Goal: Transaction & Acquisition: Purchase product/service

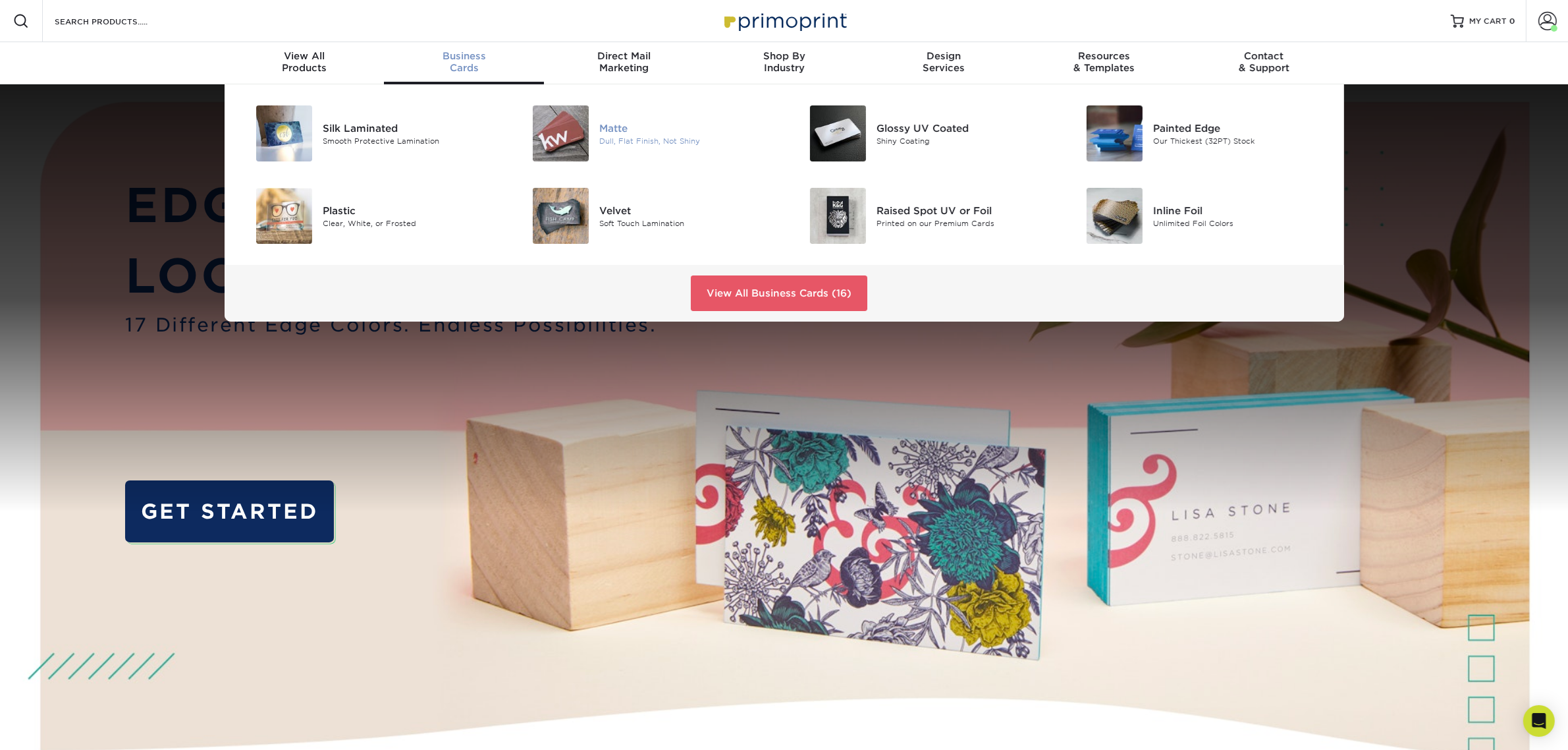
click at [661, 144] on div "Dull, Flat Finish, Not Shiny" at bounding box center [686, 141] width 175 height 11
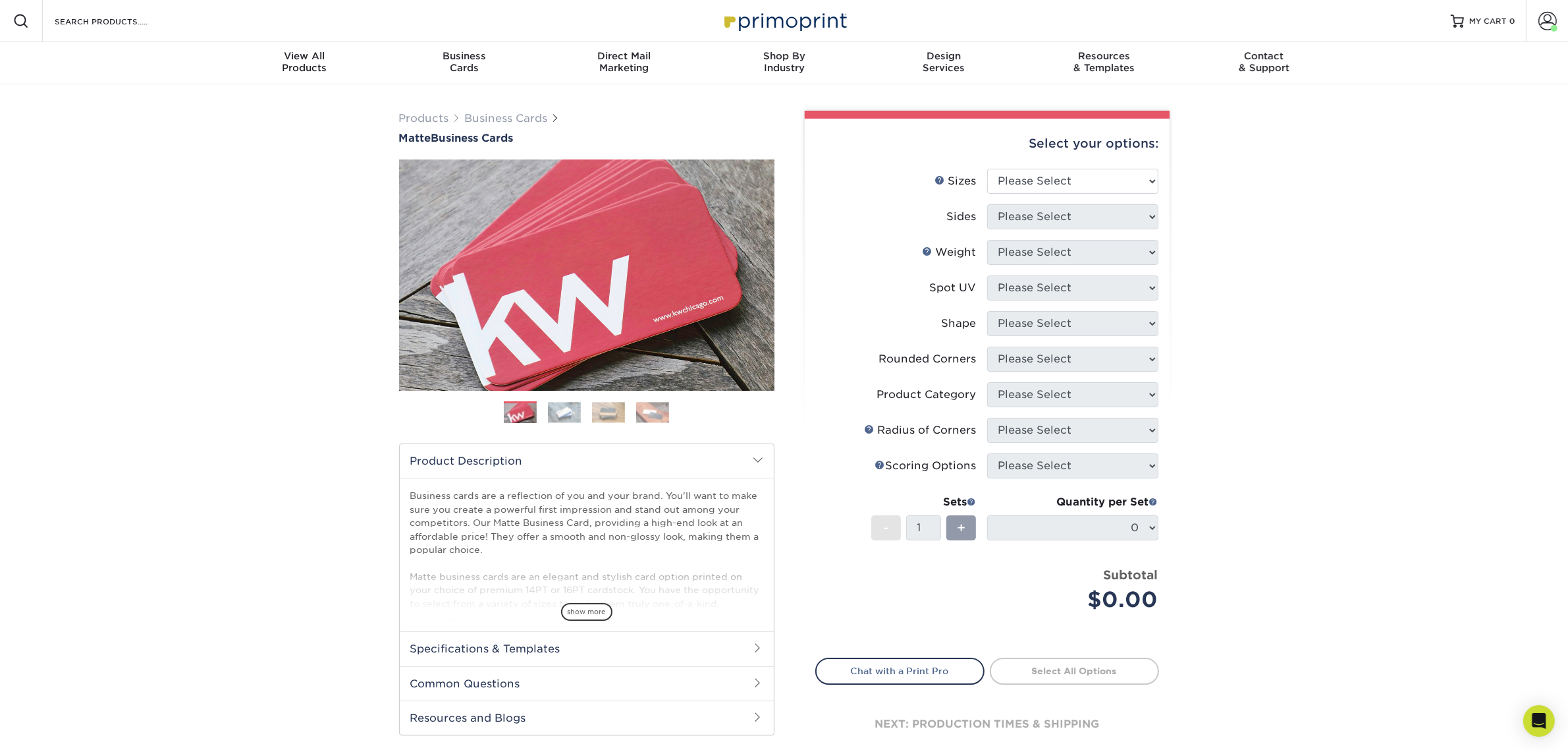
click at [1042, 192] on li "Sizes Help Sizes Please Select 1.5" x 3.5" - Mini 1.75" x 3.5" - Mini 2" x 2" -…" at bounding box center [987, 186] width 342 height 36
click at [1046, 184] on select "Please Select 1.5" x 3.5" - Mini 1.75" x 3.5" - Mini 2" x 2" - Square 2" x 3" -…" at bounding box center [1072, 180] width 171 height 25
select select "2.00x3.50"
click at [987, 168] on select "Please Select 1.5" x 3.5" - Mini 1.75" x 3.5" - Mini 2" x 2" - Square 2" x 3" -…" at bounding box center [1072, 180] width 171 height 25
click at [1079, 218] on select "Please Select Print Both Sides Print Front Only" at bounding box center [1072, 216] width 171 height 25
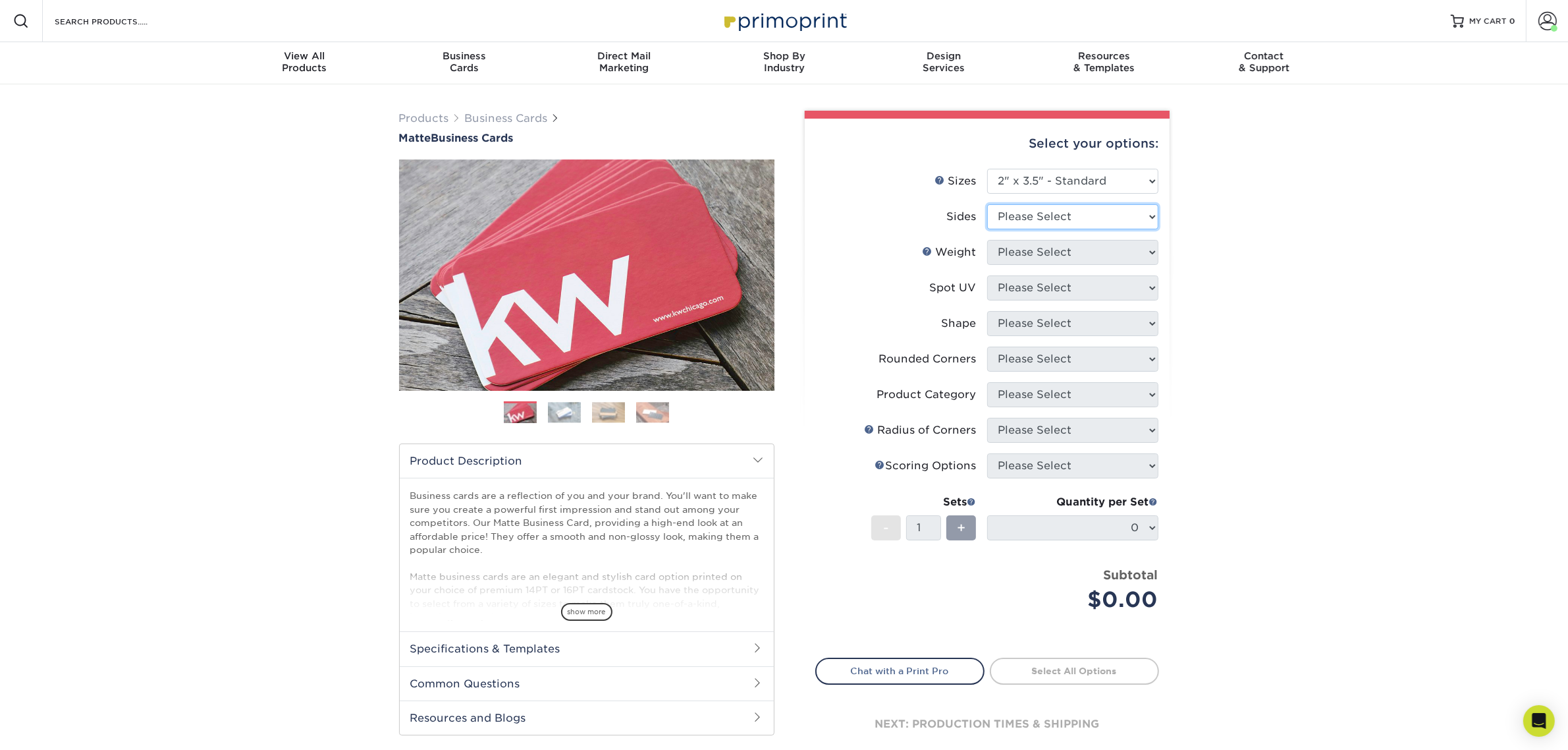
select select "13abbda7-1d64-4f25-8bb2-c179b224825d"
click at [987, 204] on select "Please Select Print Both Sides Print Front Only" at bounding box center [1072, 216] width 171 height 25
click at [1076, 248] on select "Please Select 16PT 14PT" at bounding box center [1072, 252] width 171 height 25
select select "14PT"
click at [987, 240] on select "Please Select 16PT 14PT" at bounding box center [1072, 252] width 171 height 25
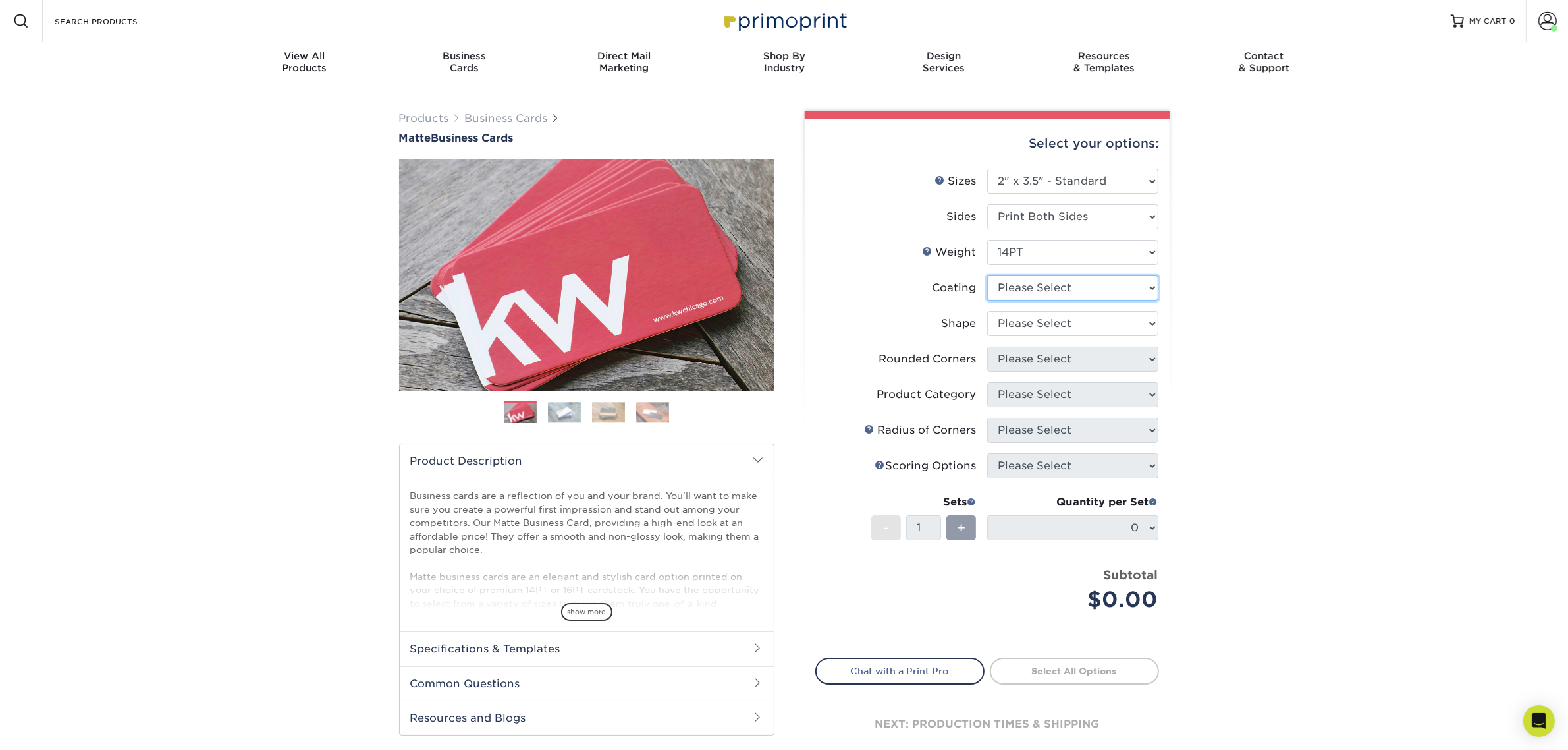
click at [1074, 290] on select at bounding box center [1072, 287] width 171 height 25
select select "121bb7b5-3b4d-429f-bd8d-bbf80e953313"
click at [987, 275] on select at bounding box center [1072, 287] width 171 height 25
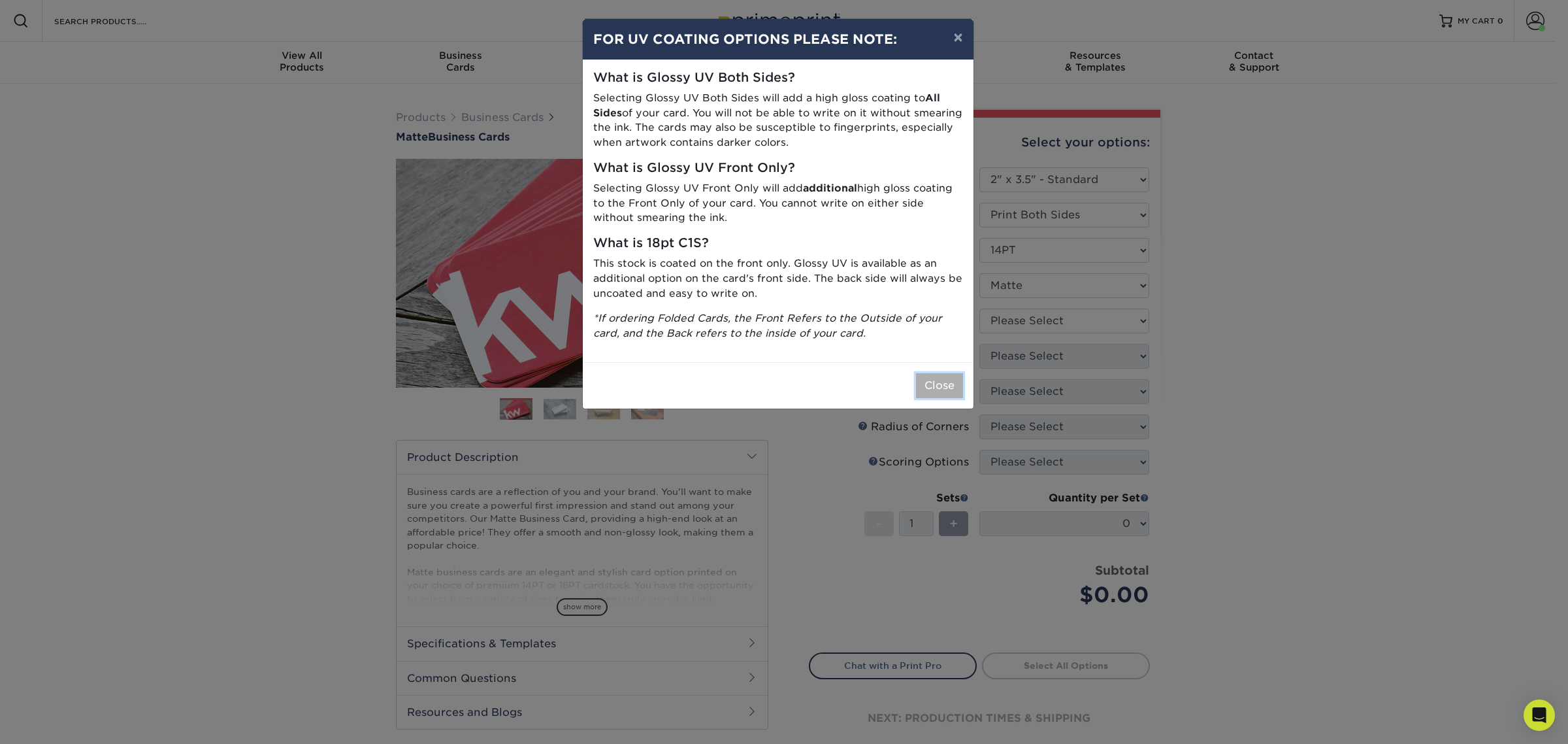
click at [946, 373] on button "Close" at bounding box center [940, 385] width 47 height 25
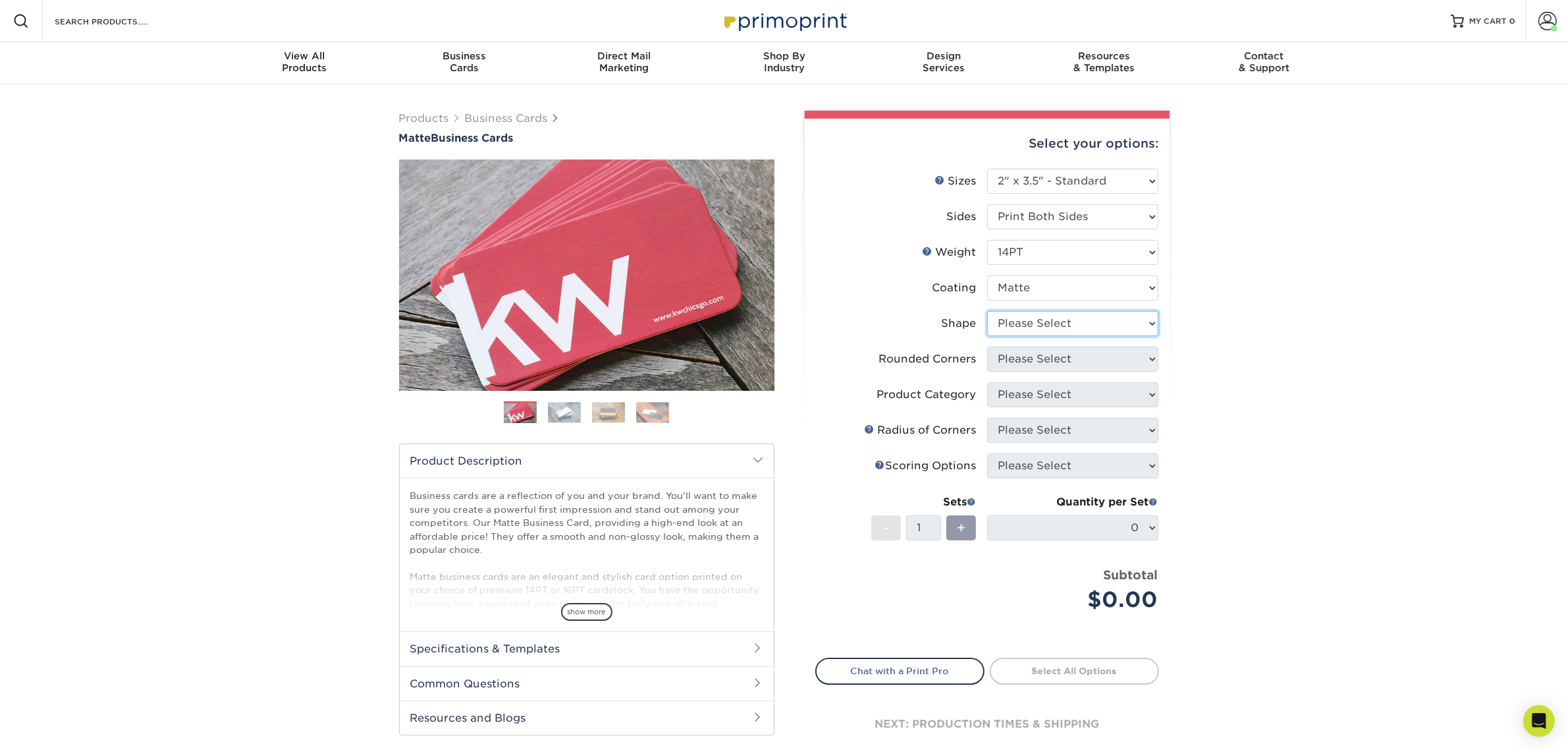
click at [1029, 314] on select "Please Select Standard" at bounding box center [1072, 323] width 171 height 25
select select "standard"
click at [987, 311] on select "Please Select Standard" at bounding box center [1072, 323] width 171 height 25
click at [1038, 348] on select "Please Select Yes - Round 2 Corners Yes - Round 4 Corners No" at bounding box center [1072, 359] width 171 height 25
select select "0"
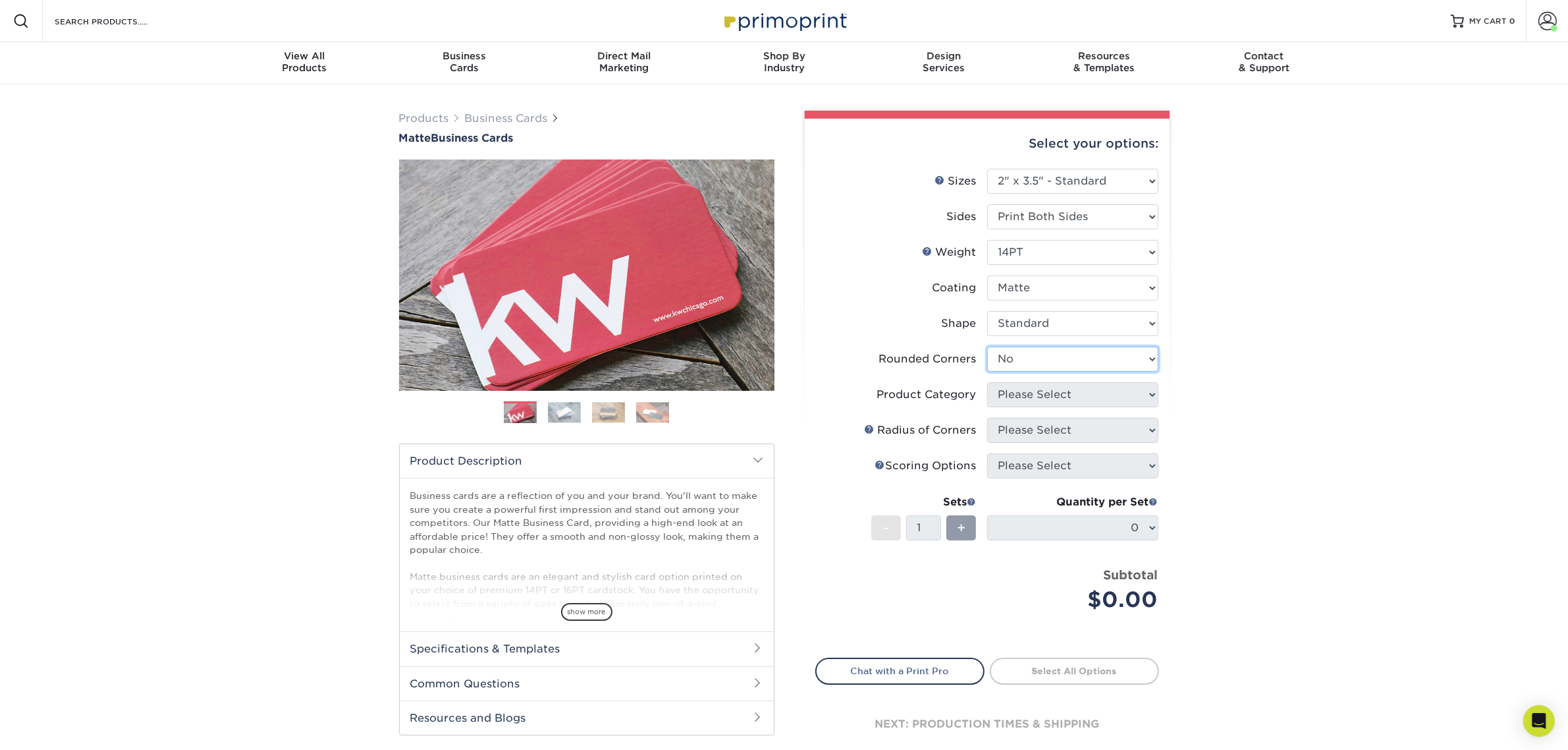
click at [987, 347] on select "Please Select Yes - Round 2 Corners Yes - Round 4 Corners No" at bounding box center [1072, 359] width 171 height 25
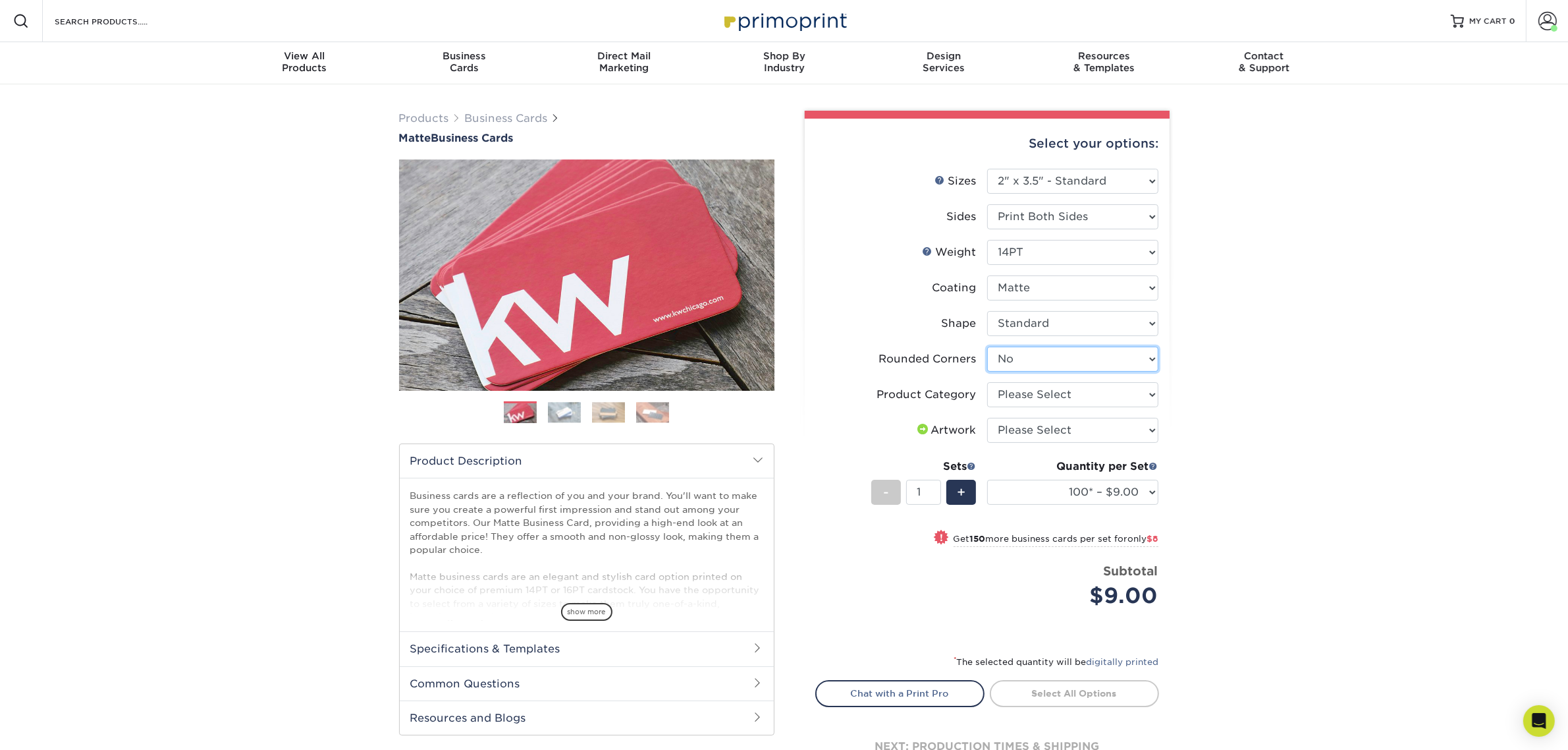
click at [1025, 363] on select "Please Select Yes - Round 2 Corners Yes - Round 4 Corners No" at bounding box center [1072, 359] width 171 height 25
click at [987, 347] on select "Please Select Yes - Round 2 Corners Yes - Round 4 Corners No" at bounding box center [1072, 359] width 171 height 25
click at [1031, 397] on select "Please Select Business Cards" at bounding box center [1072, 394] width 171 height 25
select select "3b5148f1-0588-4f88-a218-97bcfdce65c1"
click at [987, 382] on select "Please Select Business Cards" at bounding box center [1072, 394] width 171 height 25
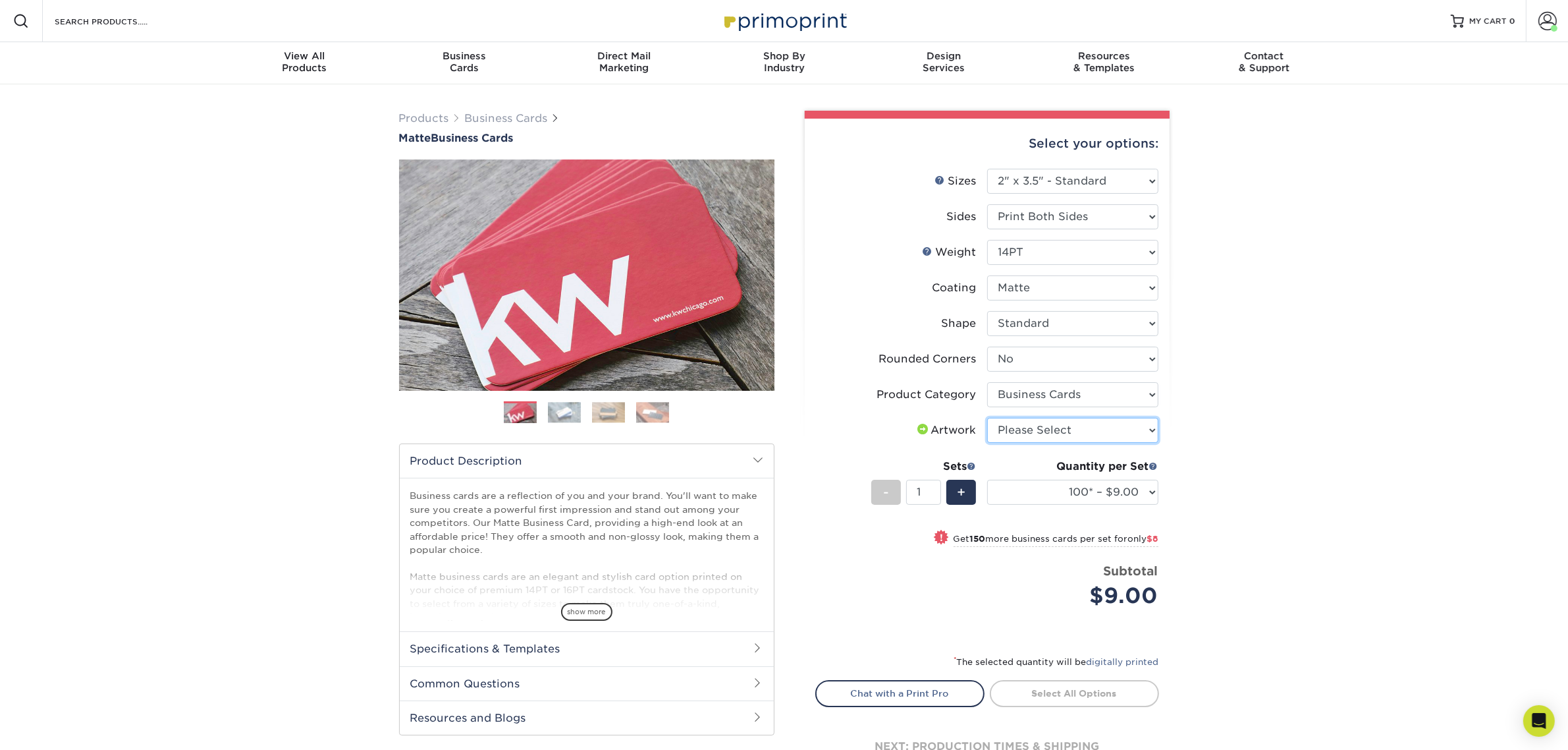
click at [1031, 423] on select "Please Select I will upload files I need a design - $100" at bounding box center [1072, 430] width 171 height 25
select select "upload"
click at [987, 418] on select "Please Select I will upload files I need a design - $100" at bounding box center [1072, 430] width 171 height 25
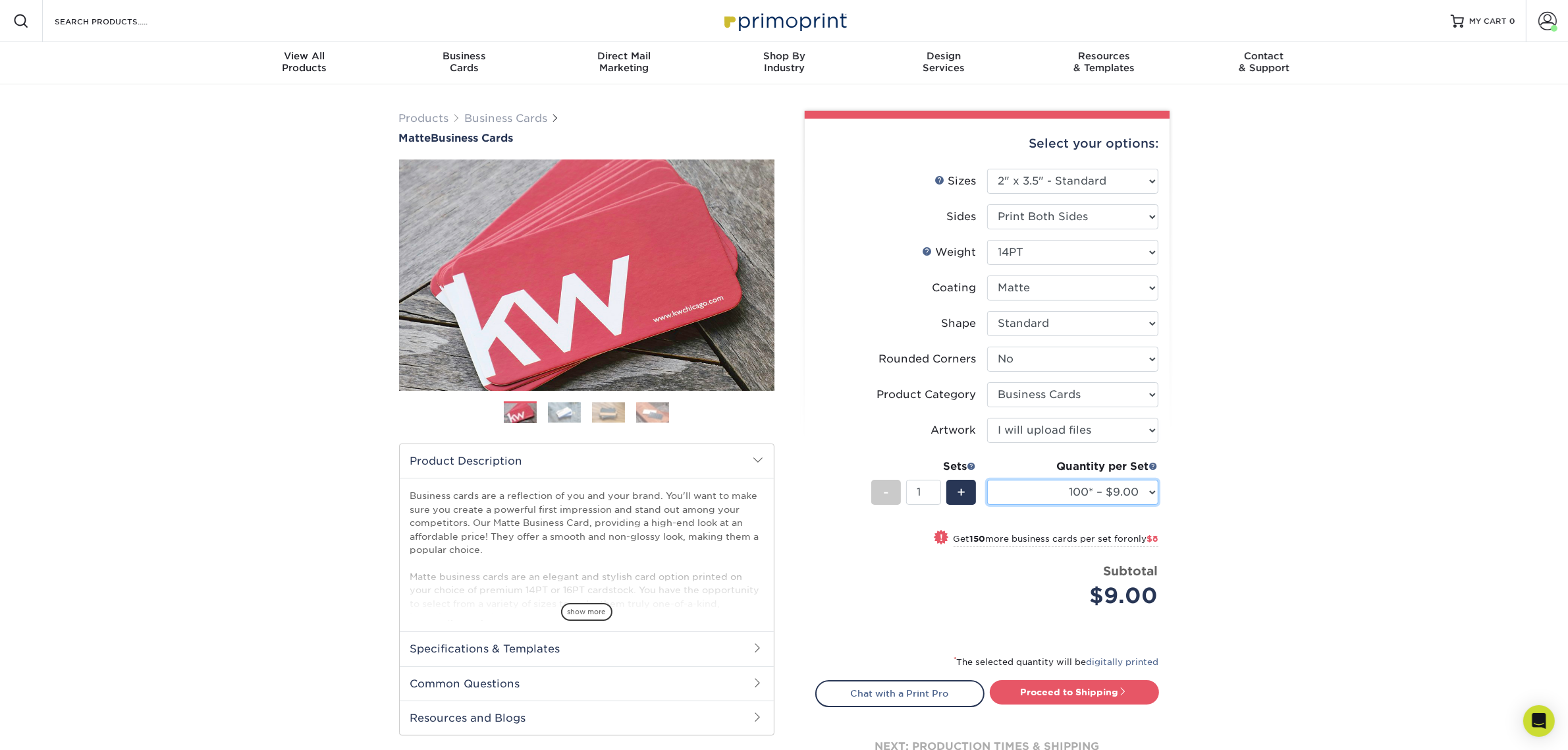
click at [1061, 482] on select "100* – $9.00 250* – $17.00 500 – $33.00 1000 – $42.00 2500 – $75.00 5000 – $143…" at bounding box center [1072, 491] width 171 height 25
select select "250* – $17.00"
click at [987, 479] on select "100* – $9.00 250* – $17.00 500 – $33.00 1000 – $42.00 2500 – $75.00 5000 – $143…" at bounding box center [1072, 491] width 171 height 25
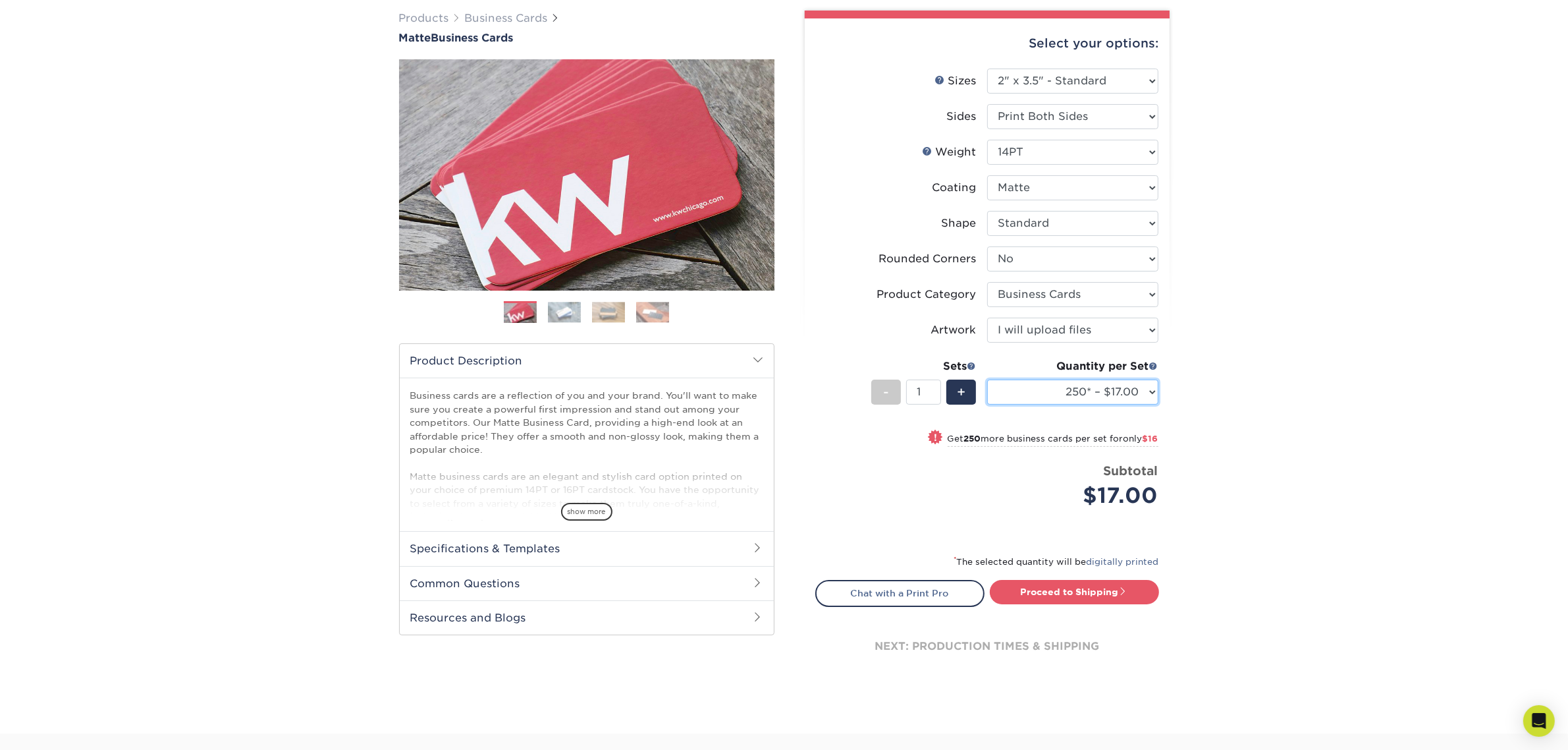
scroll to position [247, 0]
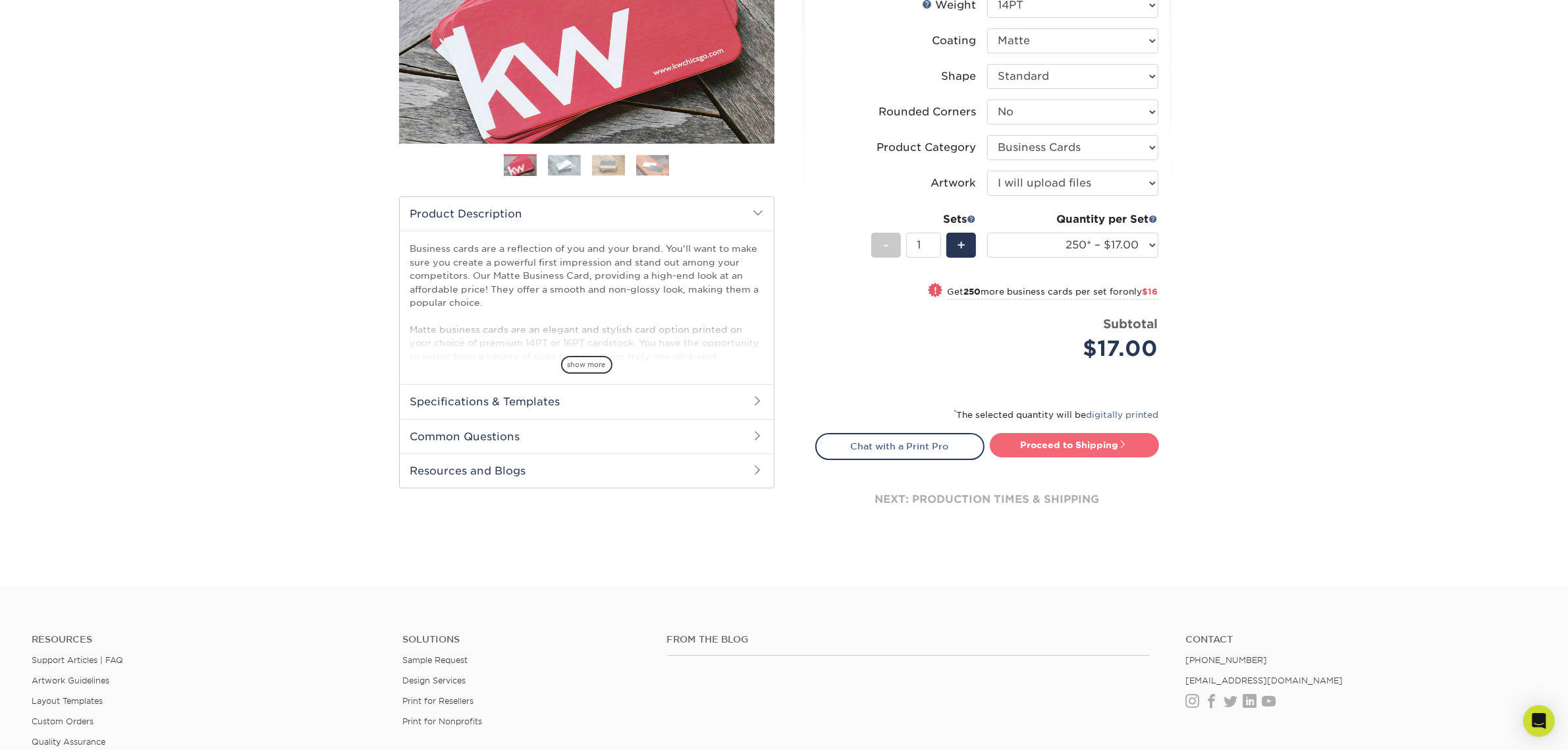
click at [1023, 439] on link "Proceed to Shipping" at bounding box center [1074, 444] width 169 height 24
type input "Set 1"
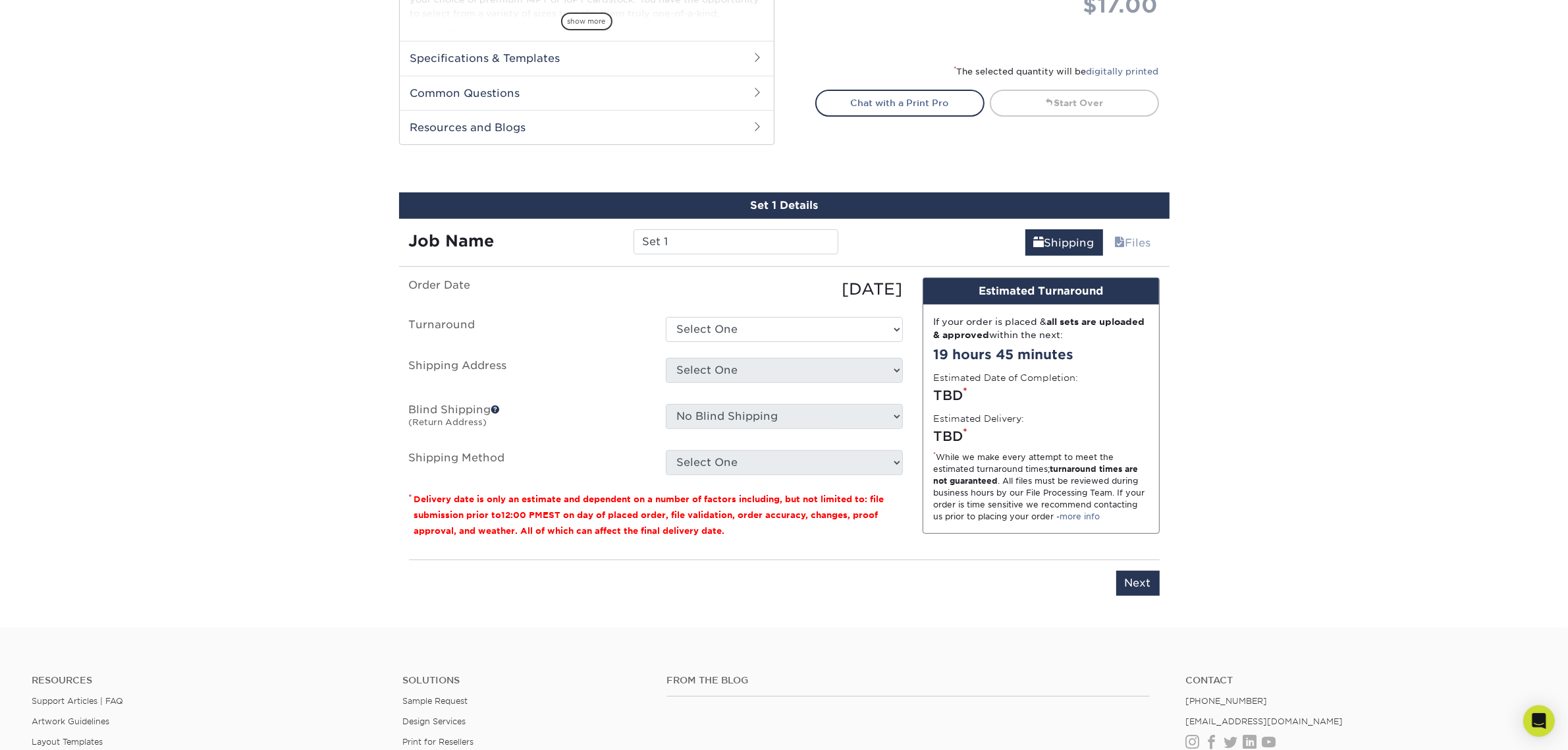
scroll to position [713, 0]
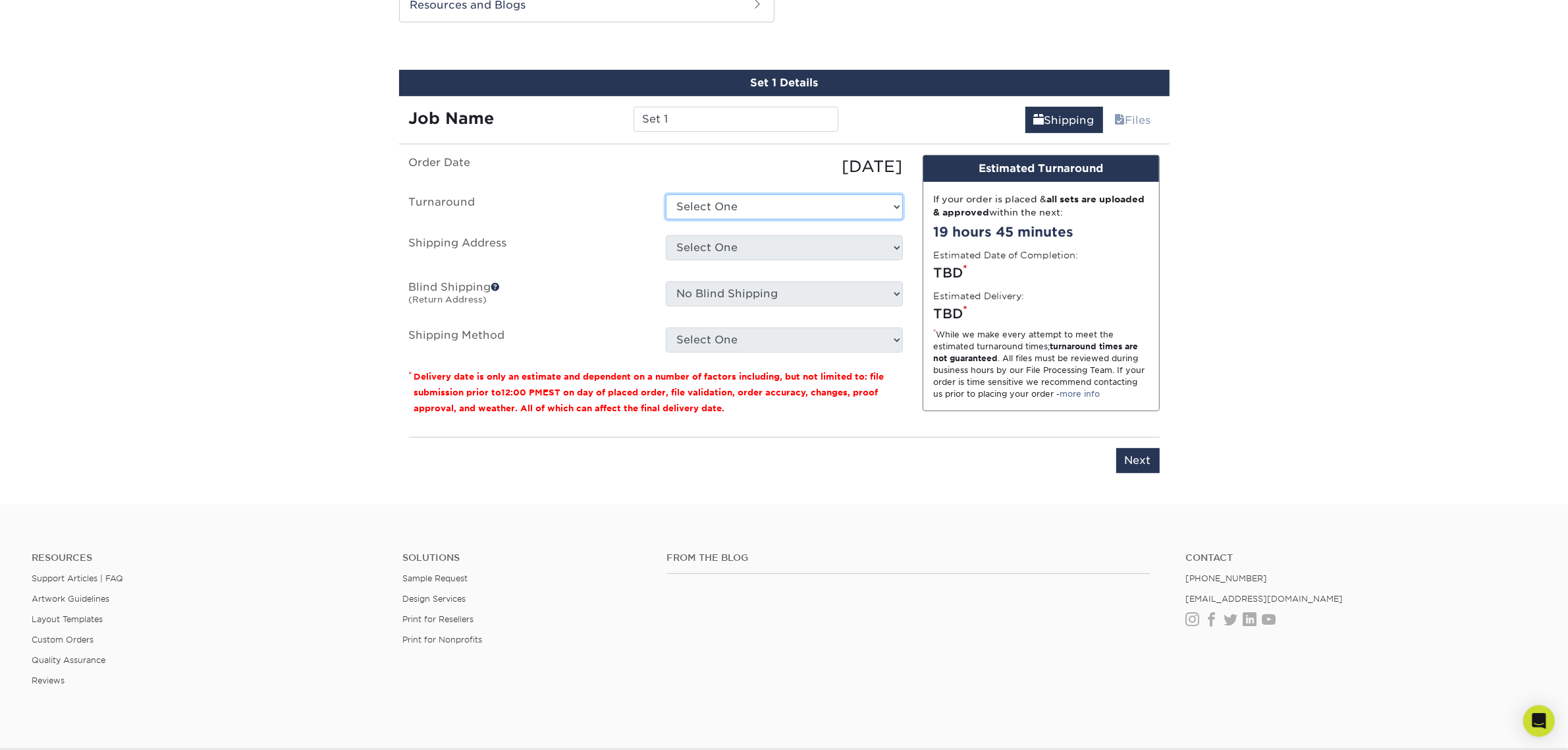
click at [752, 206] on select "Select One 2-4 Business Days 2 Day Next Business Day" at bounding box center [784, 206] width 237 height 25
select select "896896c1-5e97-45bd-9fbb-2d8aeb55ab99"
click at [666, 194] on select "Select One 2-4 Business Days 2 Day Next Business Day" at bounding box center [784, 206] width 237 height 25
click at [746, 248] on select "Select One Business Cards - 16pt Raised UV + Add New Address" at bounding box center [784, 248] width 237 height 25
select select "285614"
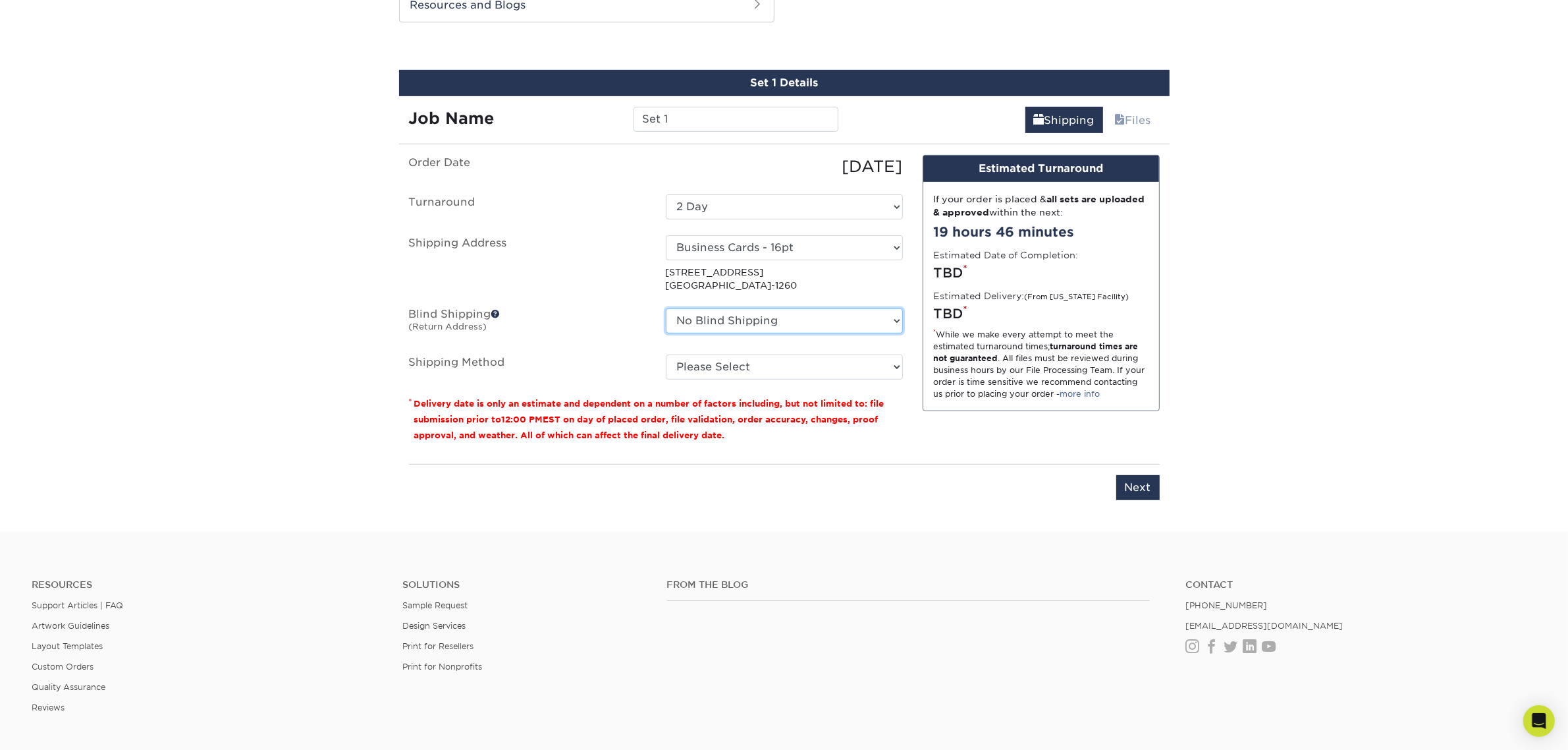
click at [727, 325] on select "No Blind Shipping Business Cards - 16pt Raised UV + Add New Address" at bounding box center [784, 320] width 237 height 25
select select "285614"
click at [666, 308] on select "No Blind Shipping Business Cards - 16pt Raised UV + Add New Address" at bounding box center [784, 320] width 237 height 25
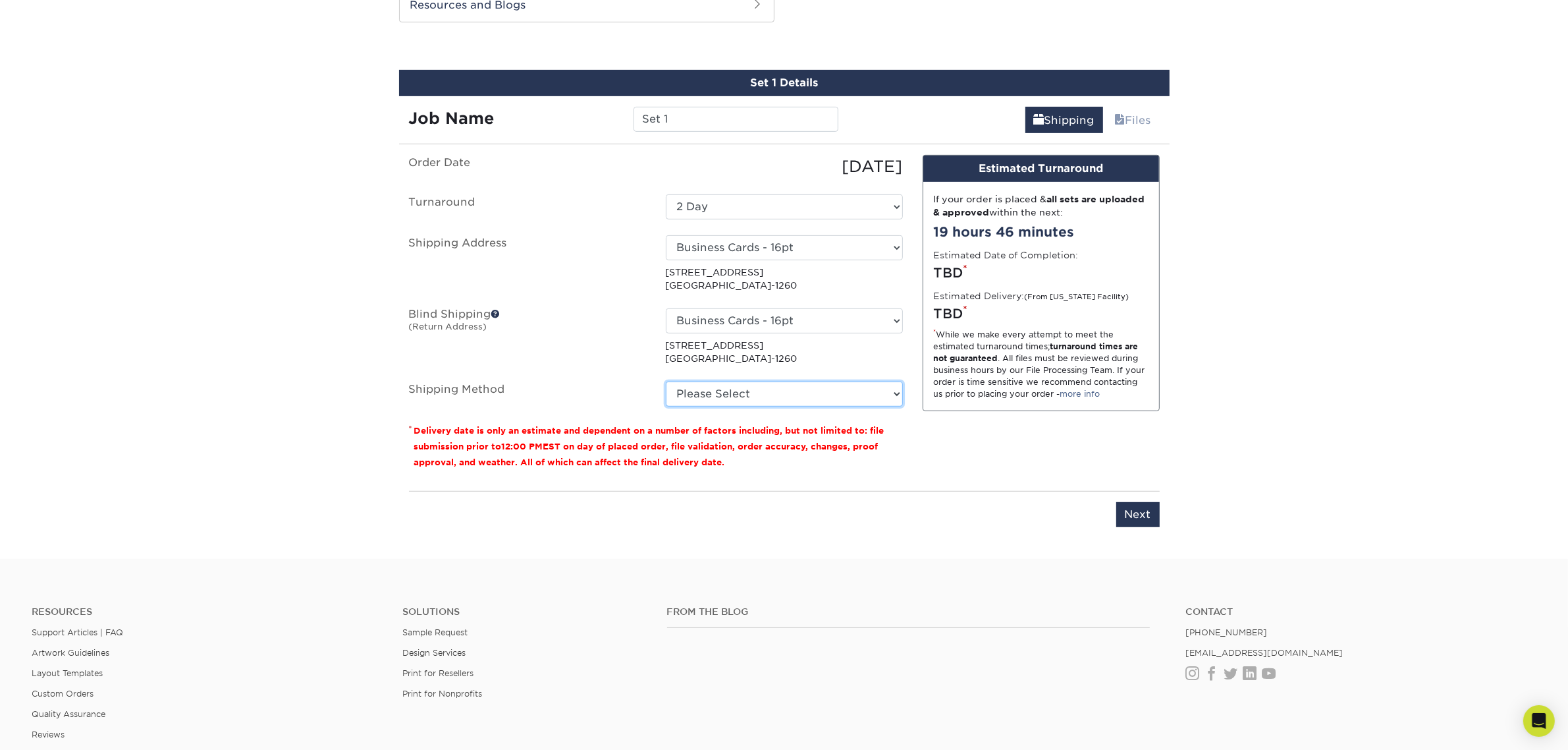
click at [738, 381] on select "Please Select Ground Shipping (+$7.84) 3 Day Shipping Service (+$15.33) 2 Day A…" at bounding box center [784, 393] width 237 height 25
select select "03"
click at [666, 381] on select "Please Select Ground Shipping (+$7.84) 3 Day Shipping Service (+$15.33) 2 Day A…" at bounding box center [784, 393] width 237 height 25
click at [798, 205] on select "Select One 2-4 Business Days 2 Day Next Business Day" at bounding box center [784, 206] width 237 height 25
select select "56f96fba-ecd4-4e1b-a4a4-6bff8fef1ff9"
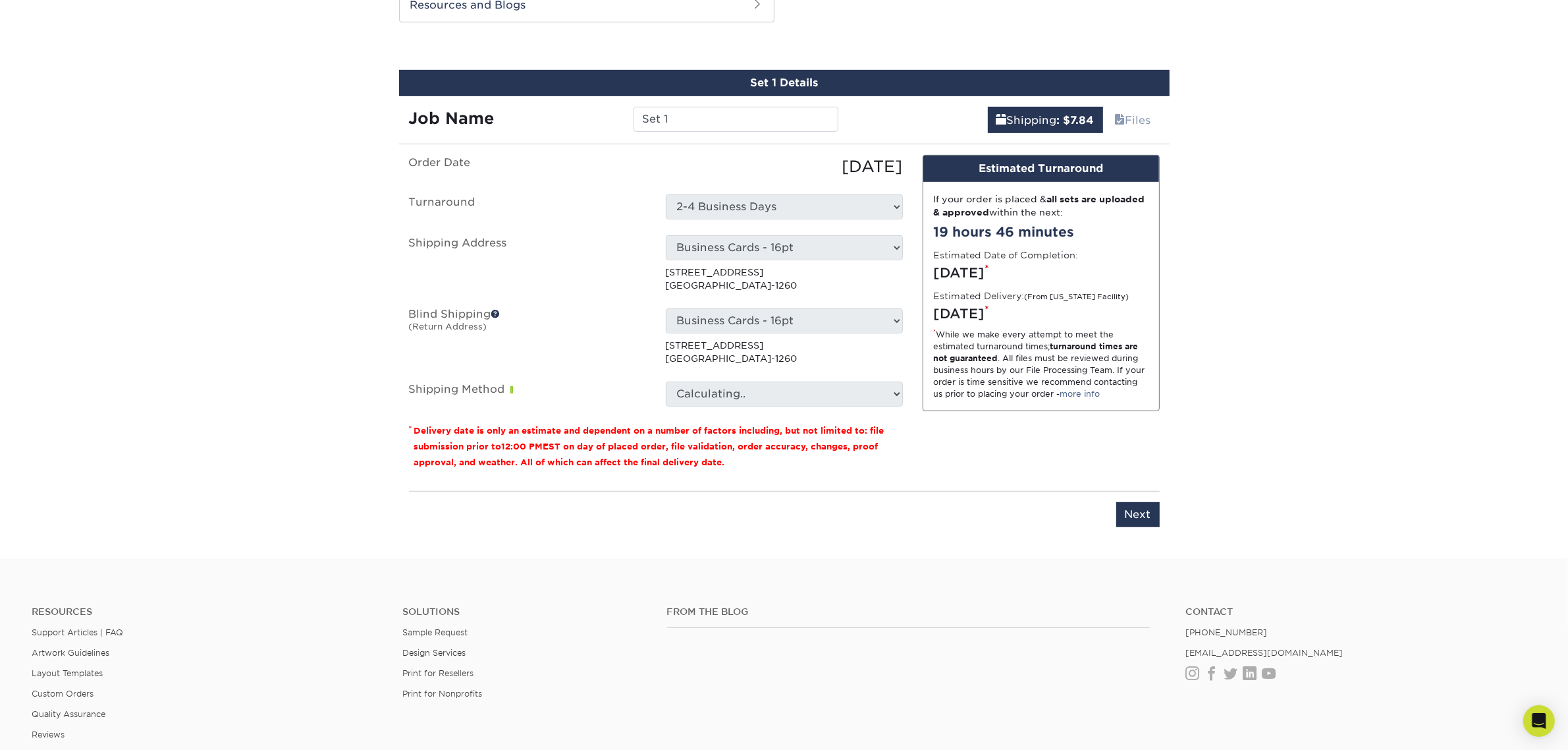
click at [768, 400] on select "Calculating.." at bounding box center [784, 393] width 237 height 25
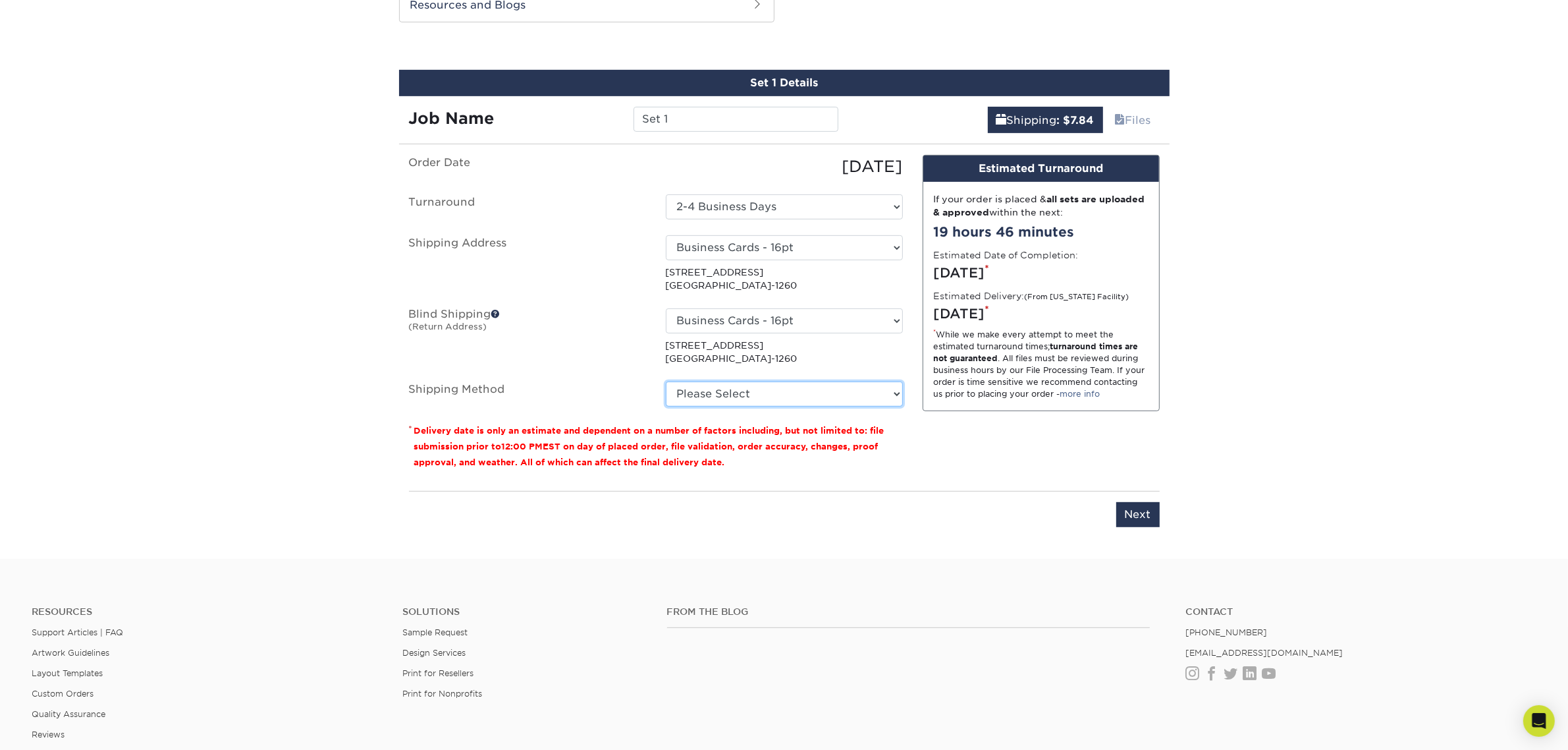
click at [768, 400] on select "Please Select Ground Shipping (+$7.84) 3 Day Shipping Service (+$15.33) 2 Day A…" at bounding box center [784, 393] width 237 height 25
select select "03"
click at [666, 381] on select "Please Select Ground Shipping (+$7.84) 3 Day Shipping Service (+$15.33) 2 Day A…" at bounding box center [784, 393] width 237 height 25
click at [887, 257] on select "Select One Business Cards - 16pt Raised UV + Add New Address" at bounding box center [784, 248] width 237 height 25
click at [666, 236] on select "Select One Business Cards - 16pt Raised UV + Add New Address" at bounding box center [784, 248] width 237 height 25
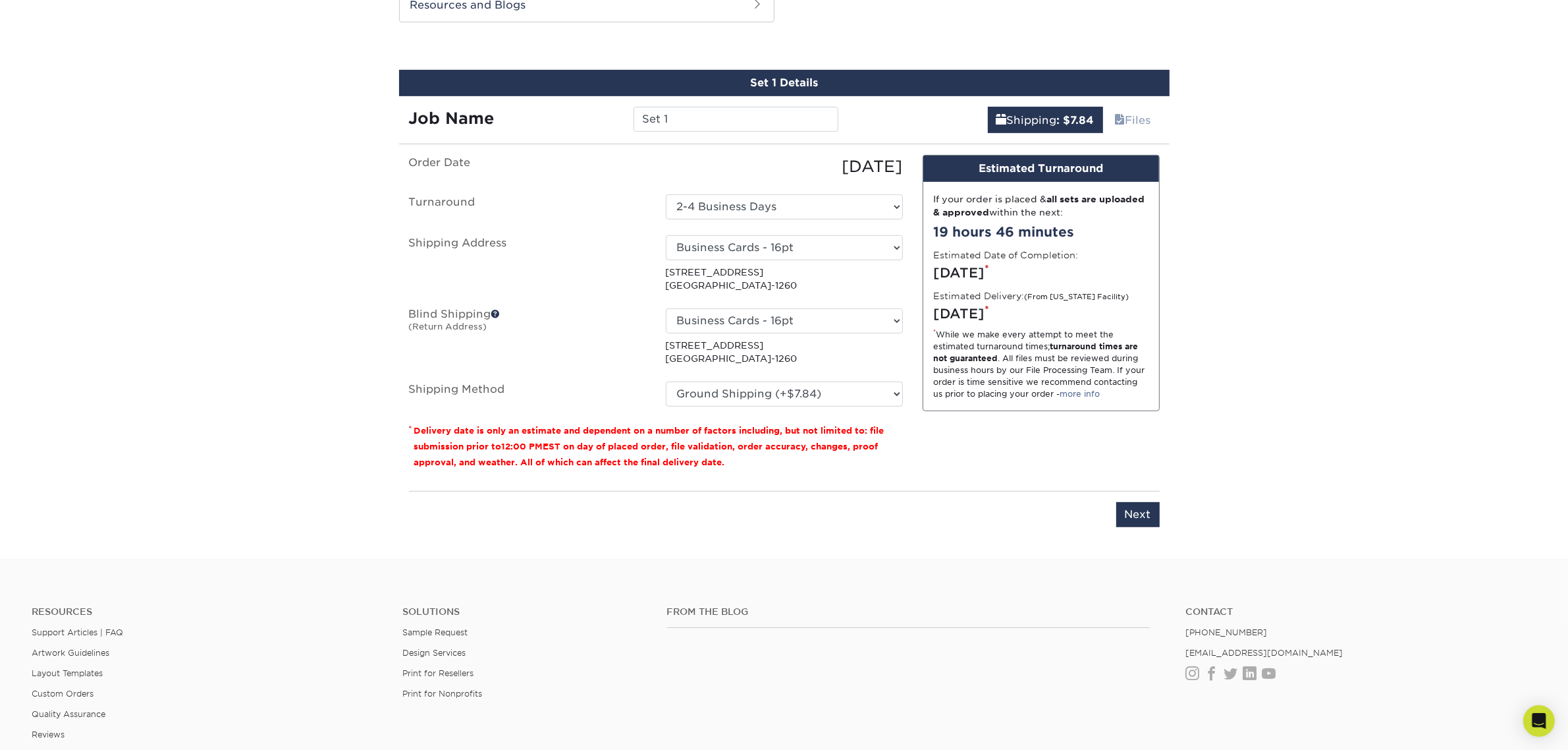
click at [874, 288] on p "[STREET_ADDRESS]" at bounding box center [784, 279] width 237 height 27
